Goal: Browse casually: Explore the website without a specific task or goal

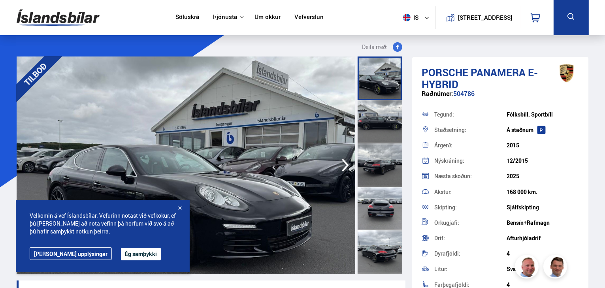
click at [128, 255] on button "Ég samþykki" at bounding box center [141, 254] width 40 height 13
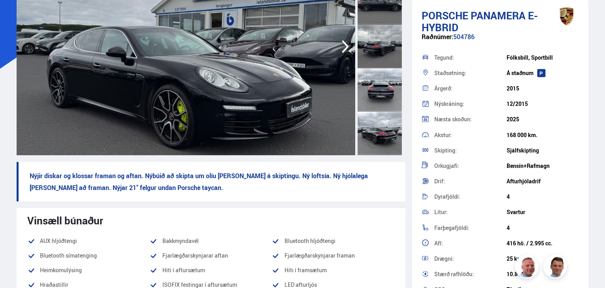
scroll to position [79, 0]
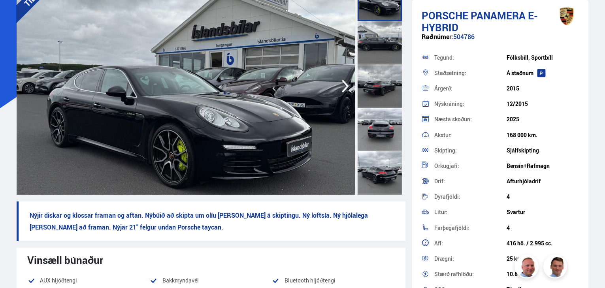
click at [343, 85] on icon "button" at bounding box center [345, 86] width 16 height 19
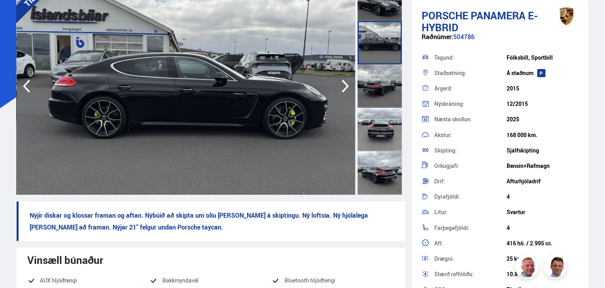
click at [343, 85] on icon "button" at bounding box center [345, 86] width 16 height 19
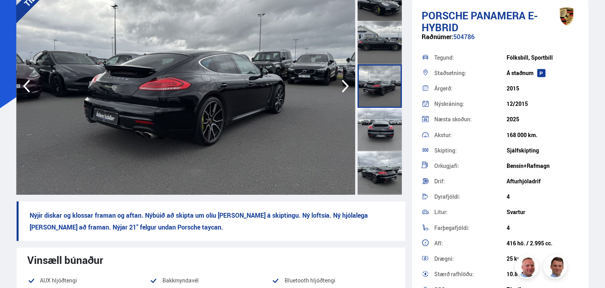
click at [343, 85] on icon "button" at bounding box center [345, 86] width 16 height 19
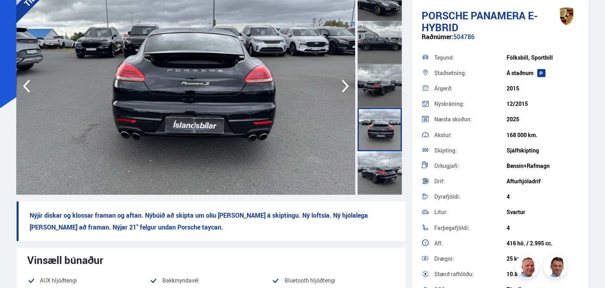
click at [343, 85] on icon "button" at bounding box center [345, 86] width 16 height 19
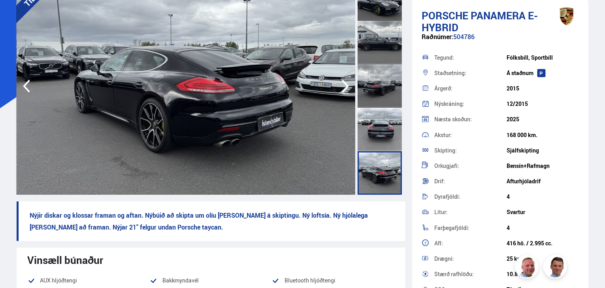
click at [343, 85] on icon "button" at bounding box center [345, 86] width 16 height 19
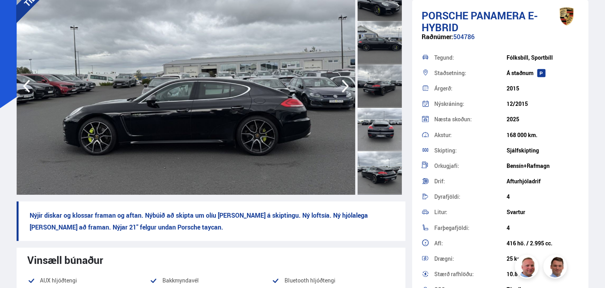
click at [343, 85] on icon "button" at bounding box center [345, 86] width 16 height 19
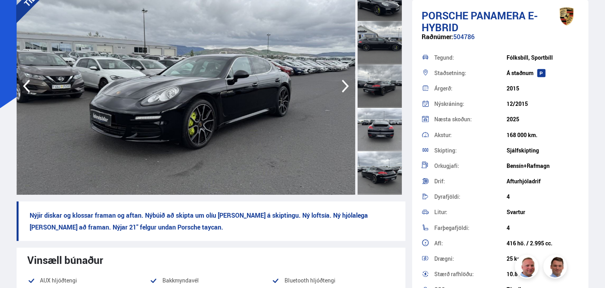
click at [343, 85] on icon "button" at bounding box center [345, 86] width 16 height 19
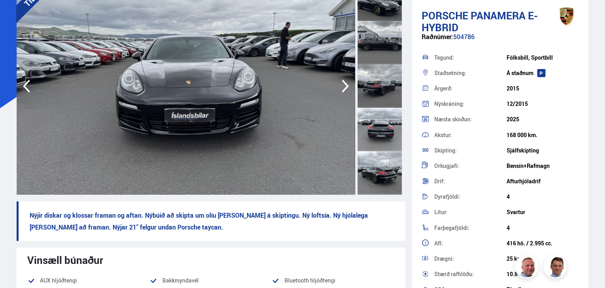
click at [343, 85] on icon "button" at bounding box center [345, 86] width 16 height 19
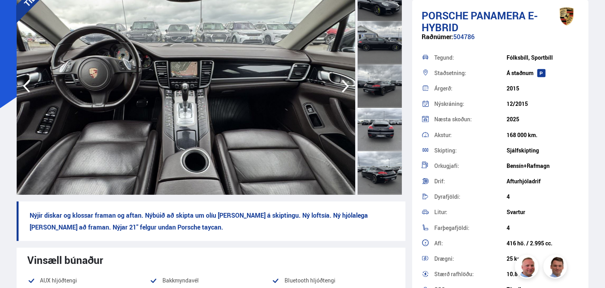
click at [343, 85] on icon "button" at bounding box center [345, 86] width 16 height 19
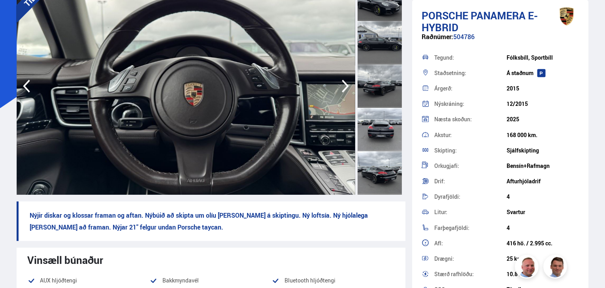
click at [343, 85] on icon "button" at bounding box center [345, 86] width 16 height 19
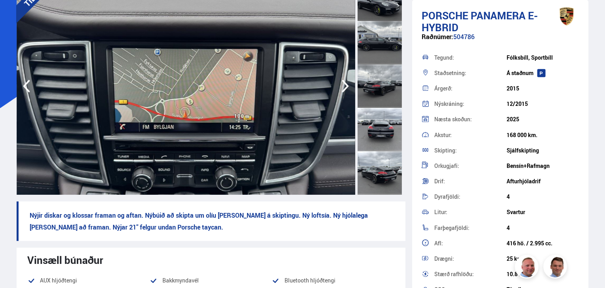
click at [343, 85] on icon "button" at bounding box center [345, 86] width 16 height 19
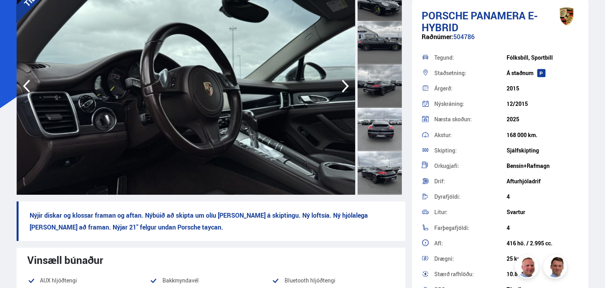
click at [343, 85] on icon "button" at bounding box center [345, 86] width 16 height 19
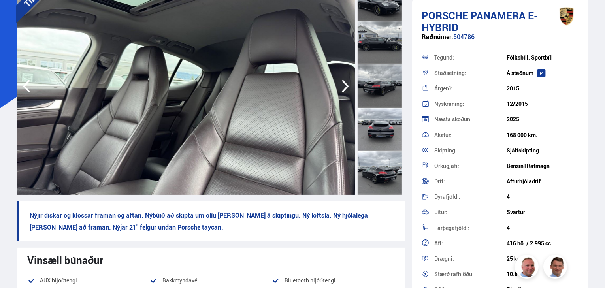
click at [343, 85] on icon "button" at bounding box center [345, 86] width 16 height 19
